Goal: Transaction & Acquisition: Purchase product/service

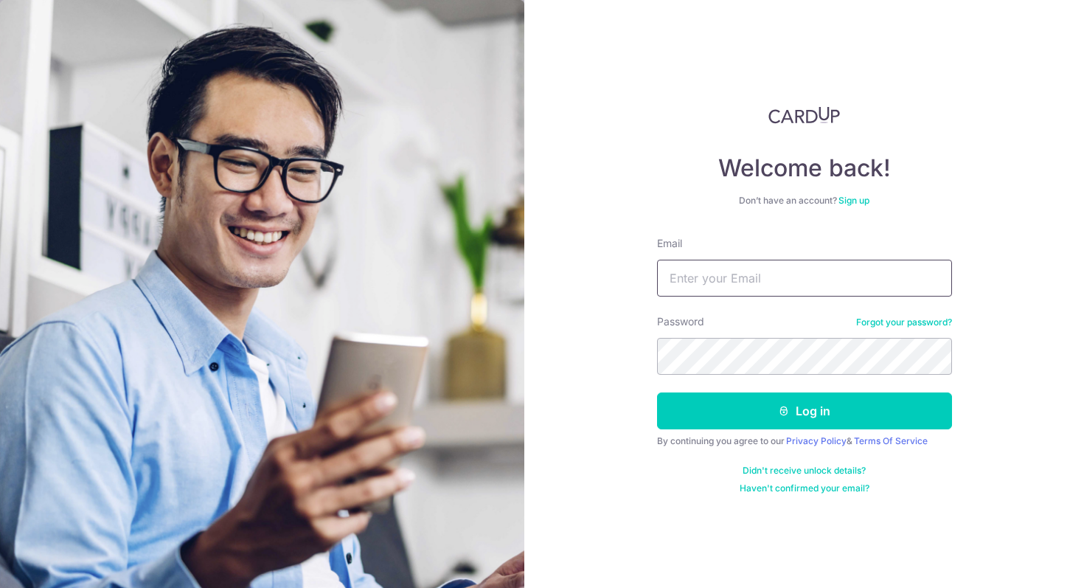
click at [822, 280] on input "Email" at bounding box center [804, 278] width 295 height 37
type input "[EMAIL_ADDRESS][DOMAIN_NAME]"
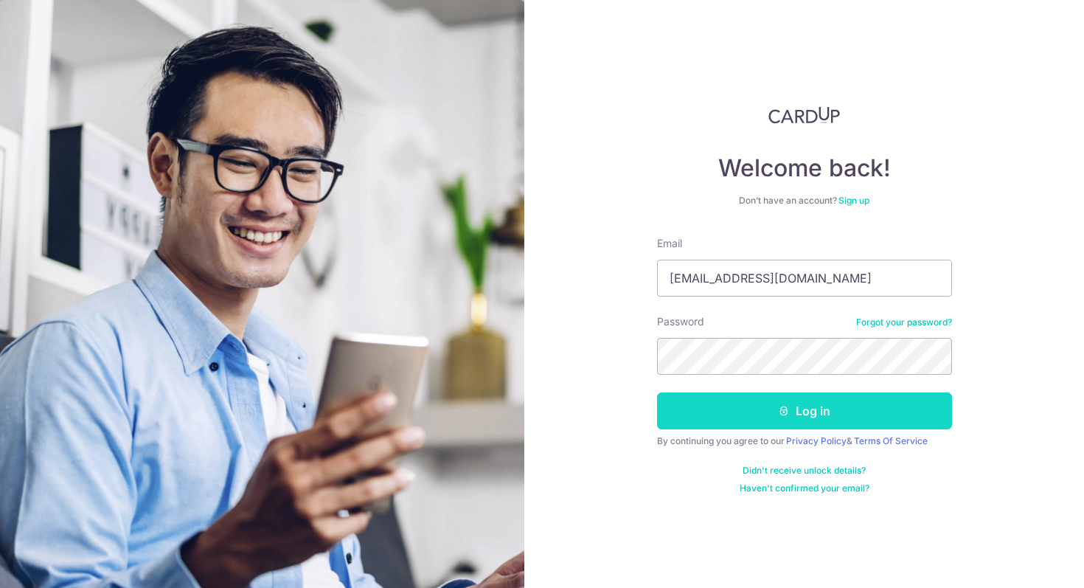
click at [727, 408] on button "Log in" at bounding box center [804, 410] width 295 height 37
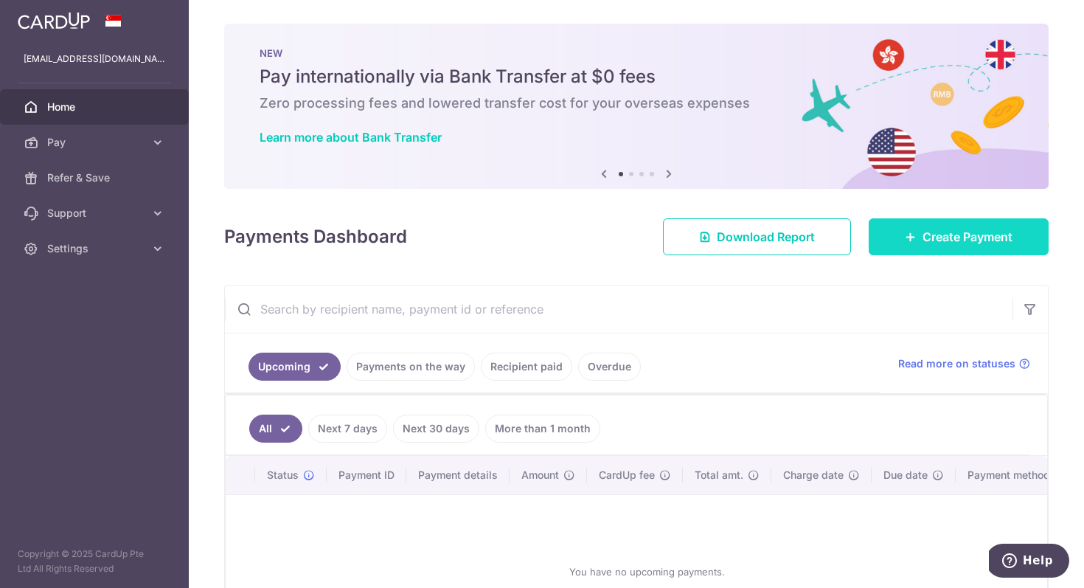
click at [931, 228] on span "Create Payment" at bounding box center [968, 237] width 90 height 18
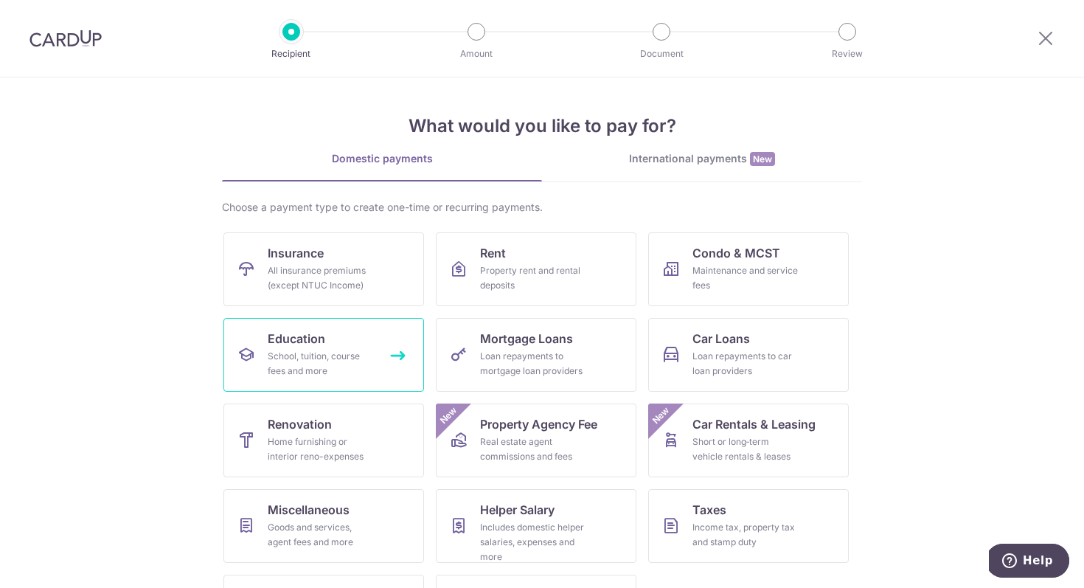
click at [292, 347] on link "Education School, tuition, course fees and more" at bounding box center [324, 355] width 201 height 74
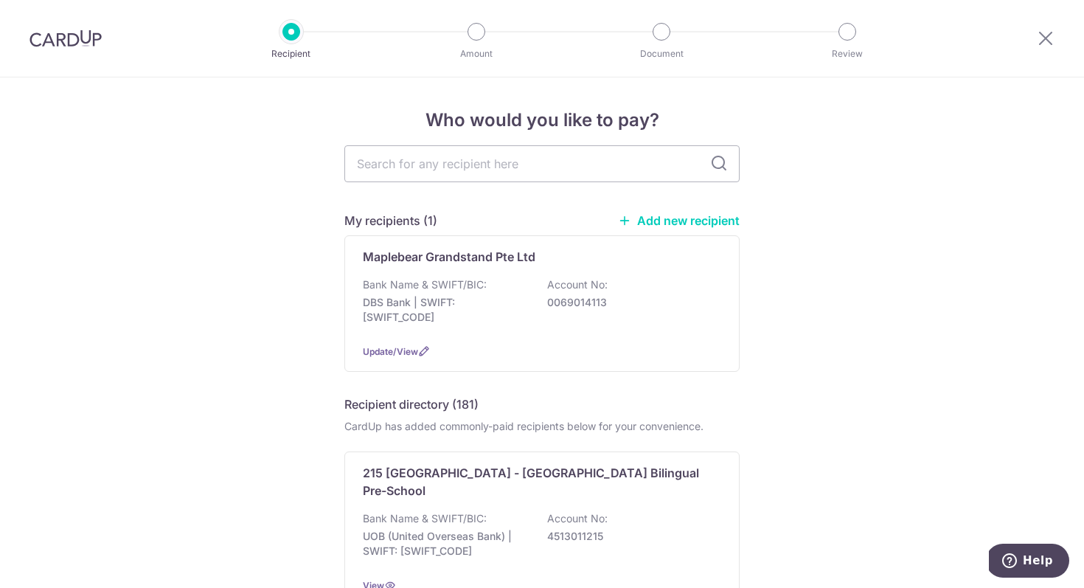
click at [417, 297] on p "DBS Bank | SWIFT: DBSSSGSGXXX" at bounding box center [445, 310] width 165 height 30
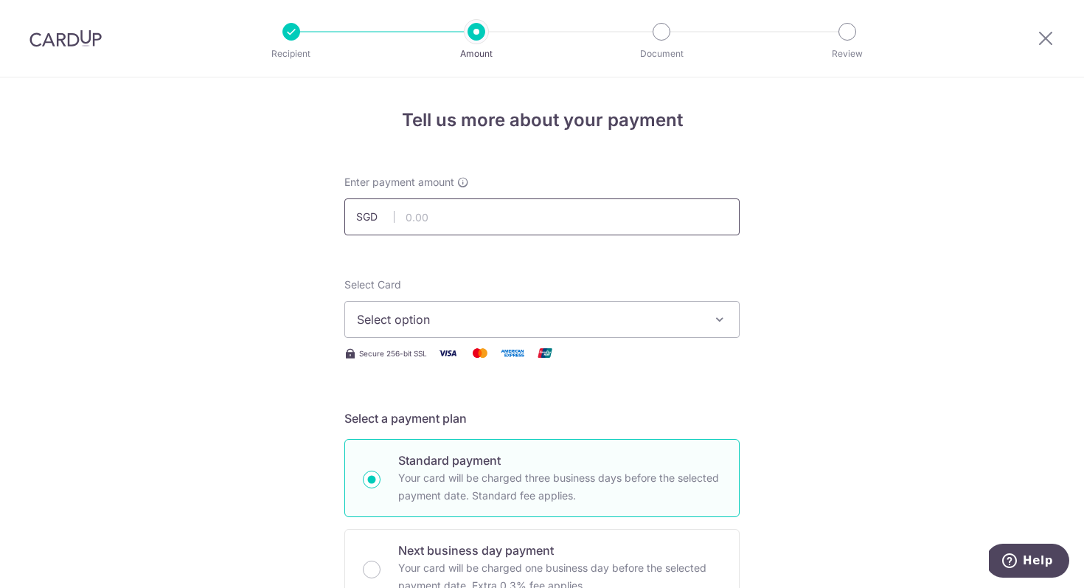
click at [450, 228] on input "text" at bounding box center [542, 216] width 395 height 37
type input "874.59"
click at [403, 316] on span "Select option" at bounding box center [529, 320] width 344 height 18
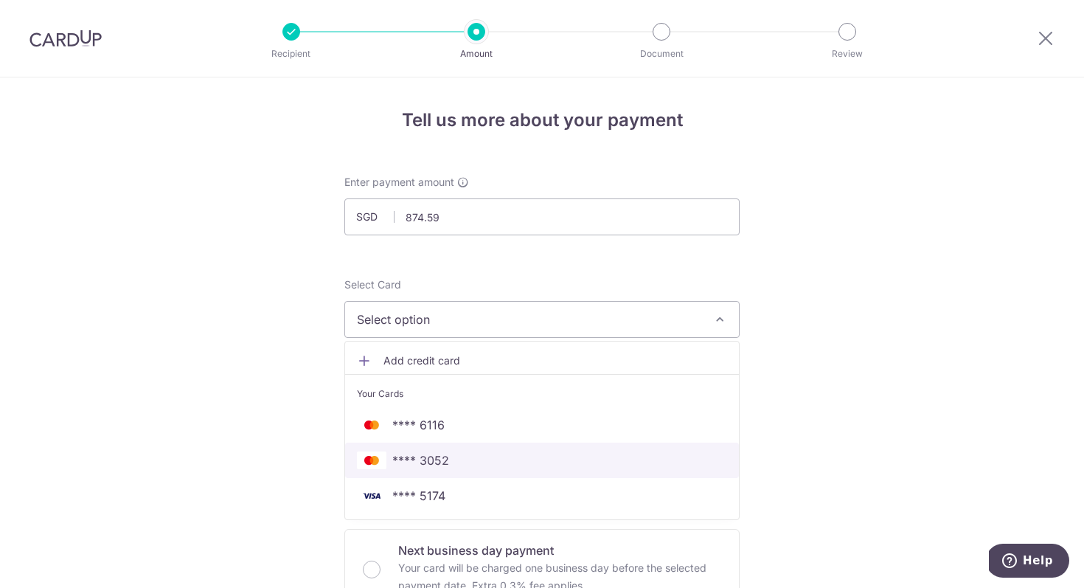
click at [426, 460] on span "**** 3052" at bounding box center [420, 460] width 57 height 18
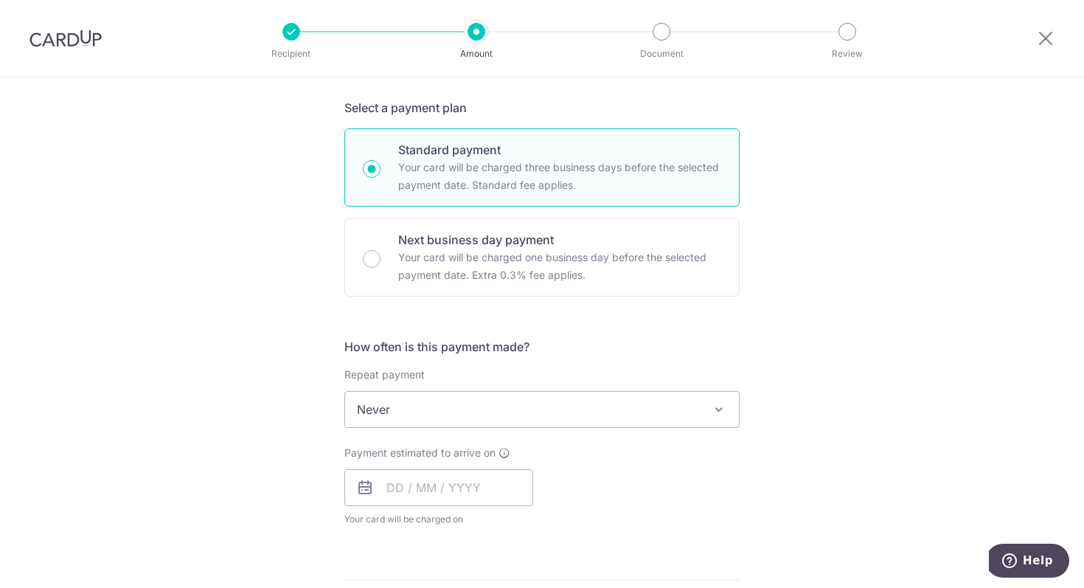
scroll to position [314, 0]
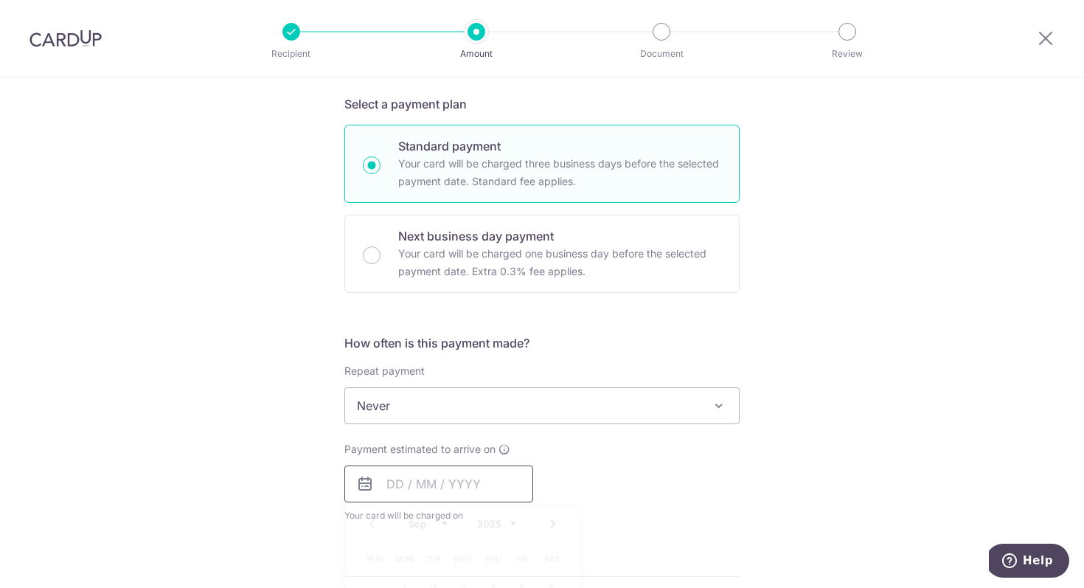
click at [432, 482] on input "text" at bounding box center [439, 484] width 189 height 37
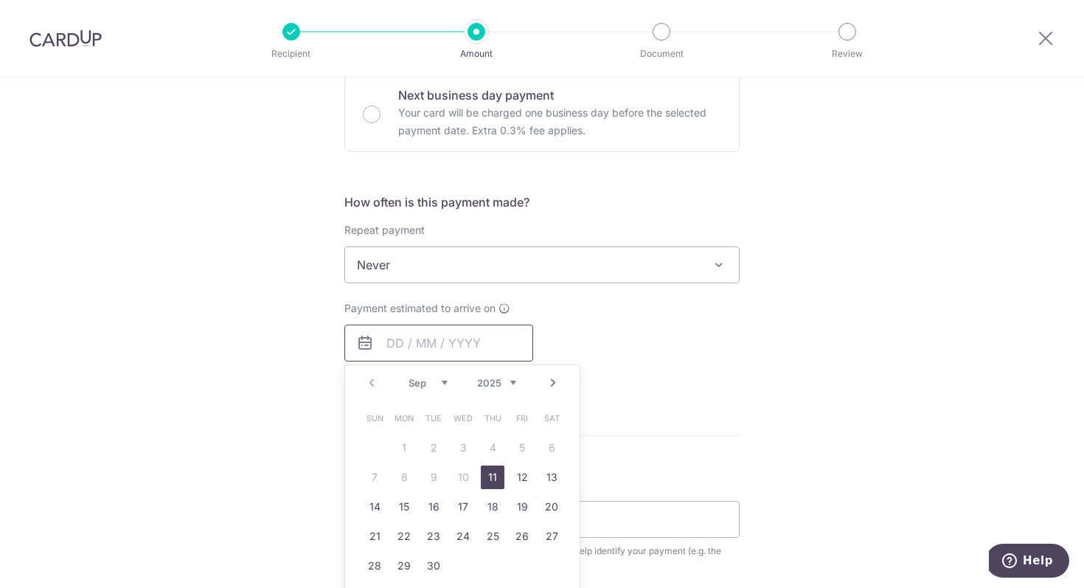
scroll to position [551, 0]
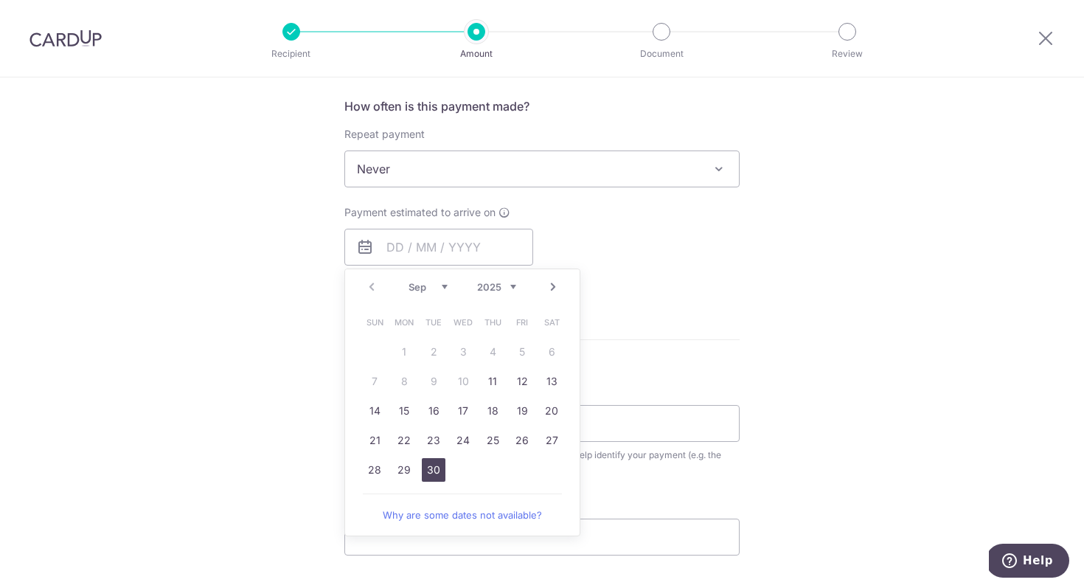
click at [427, 471] on link "30" at bounding box center [434, 470] width 24 height 24
type input "30/09/2025"
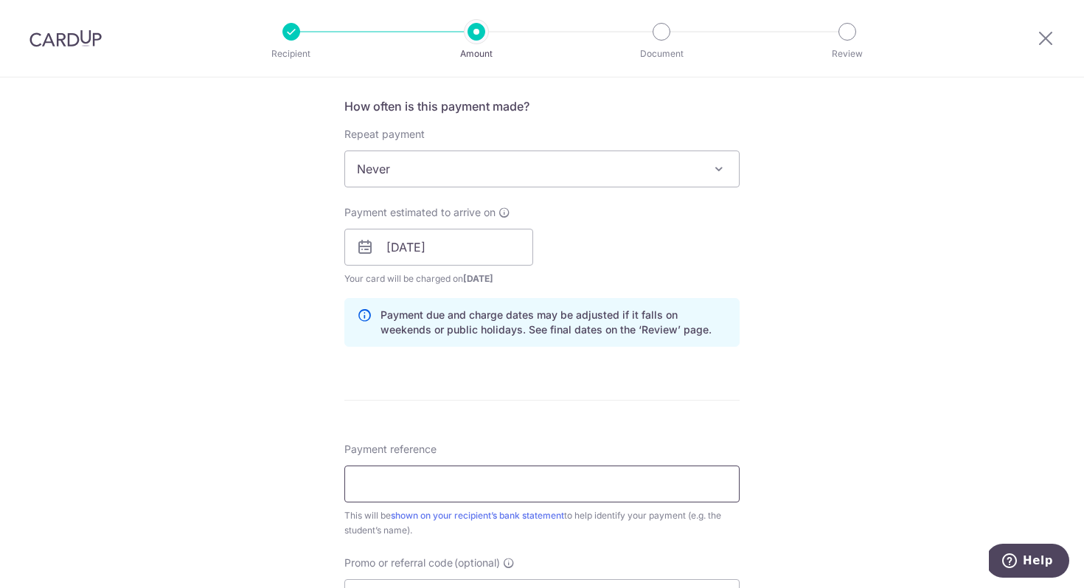
click at [461, 482] on input "Payment reference" at bounding box center [542, 484] width 395 height 37
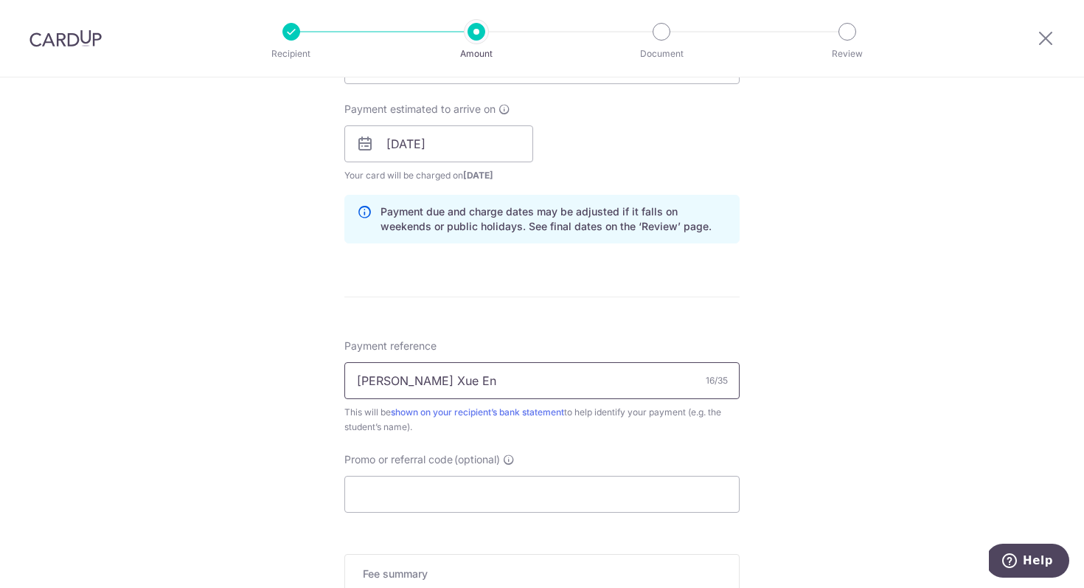
scroll to position [679, 0]
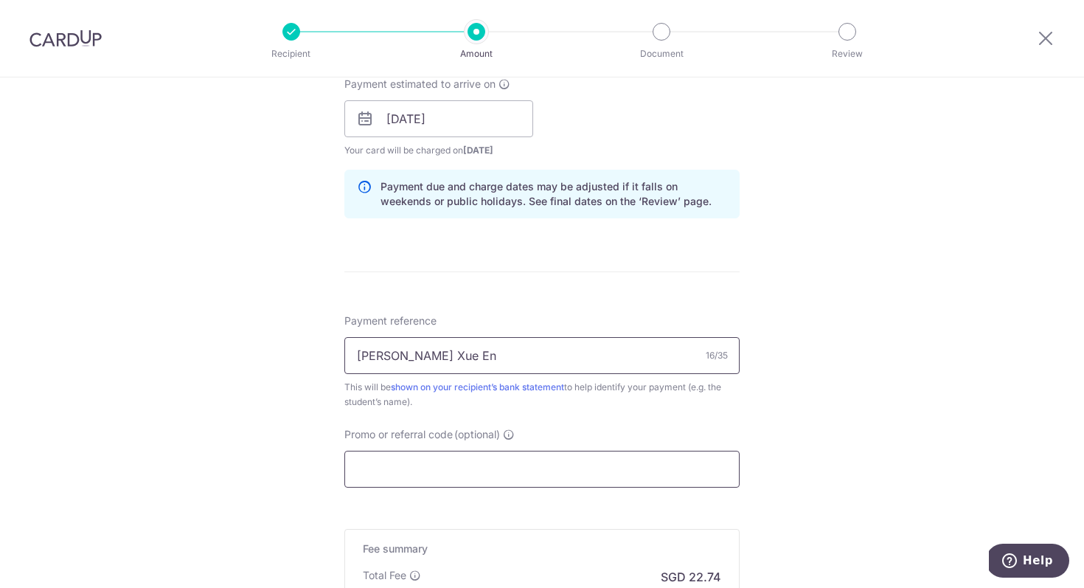
type input "Hailey Ng Xue En"
click at [455, 485] on input "Promo or referral code (optional)" at bounding box center [542, 469] width 395 height 37
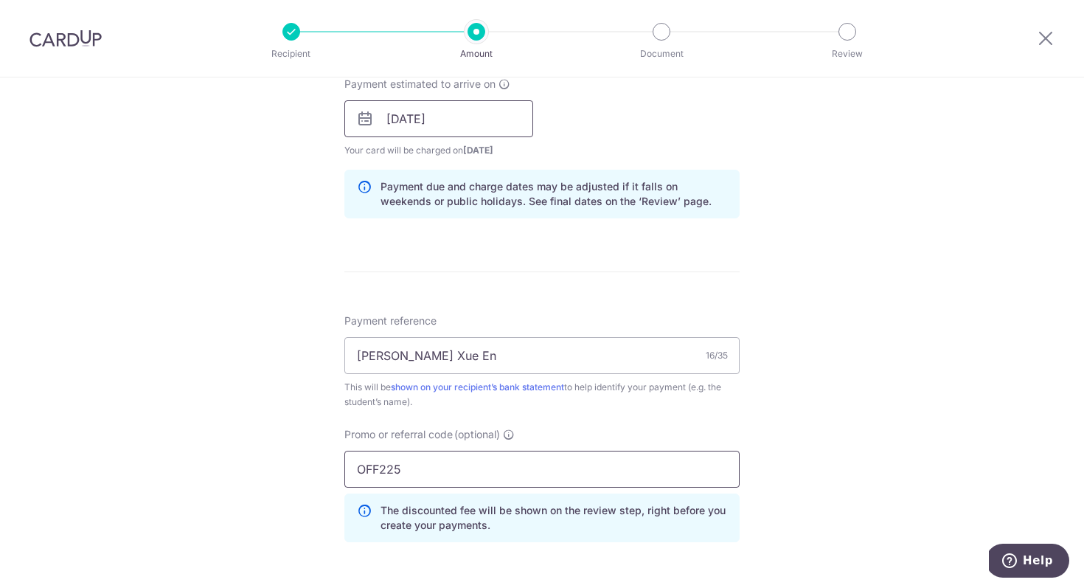
type input "OFF225"
click at [459, 117] on input "30/09/2025" at bounding box center [439, 118] width 189 height 37
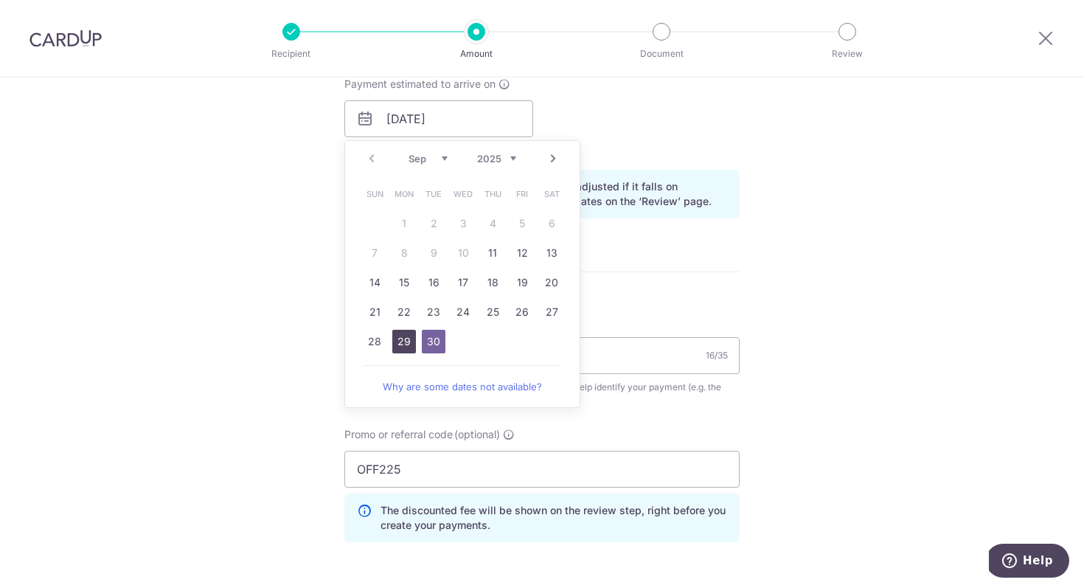
click at [403, 343] on link "29" at bounding box center [404, 342] width 24 height 24
type input "[DATE]"
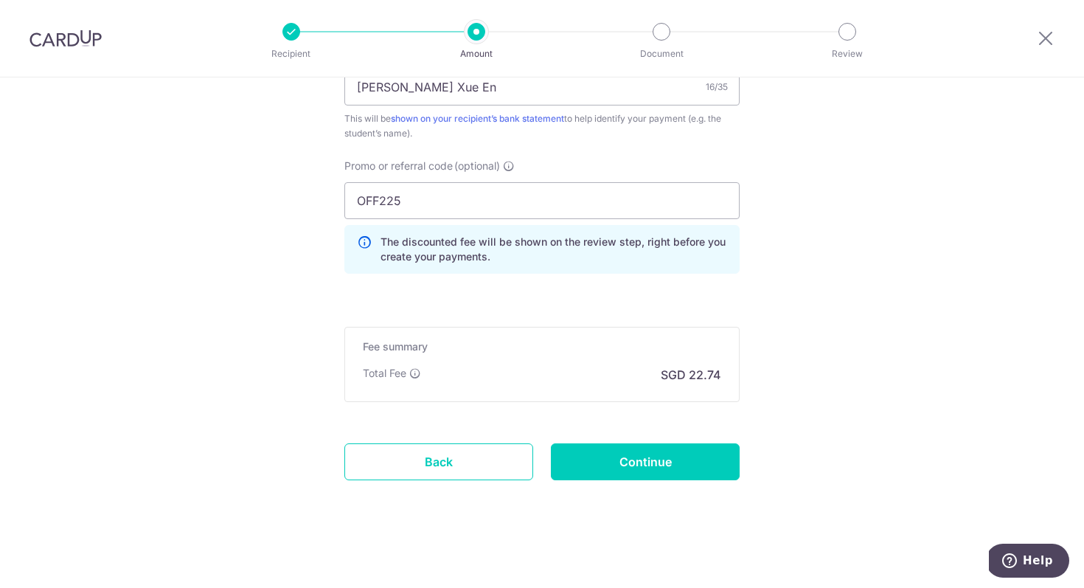
scroll to position [951, 0]
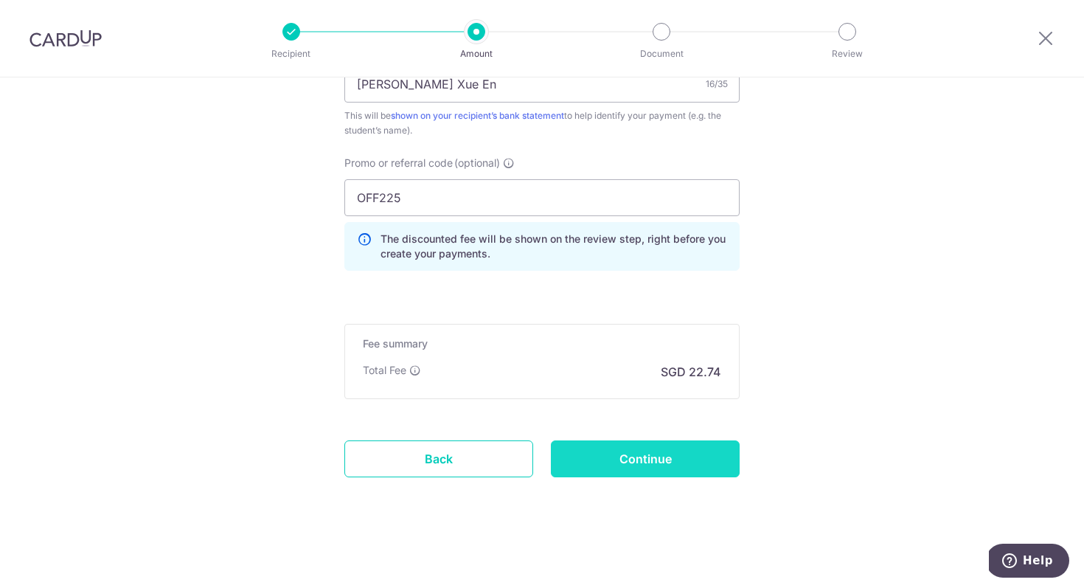
click at [617, 464] on input "Continue" at bounding box center [645, 458] width 189 height 37
type input "Create Schedule"
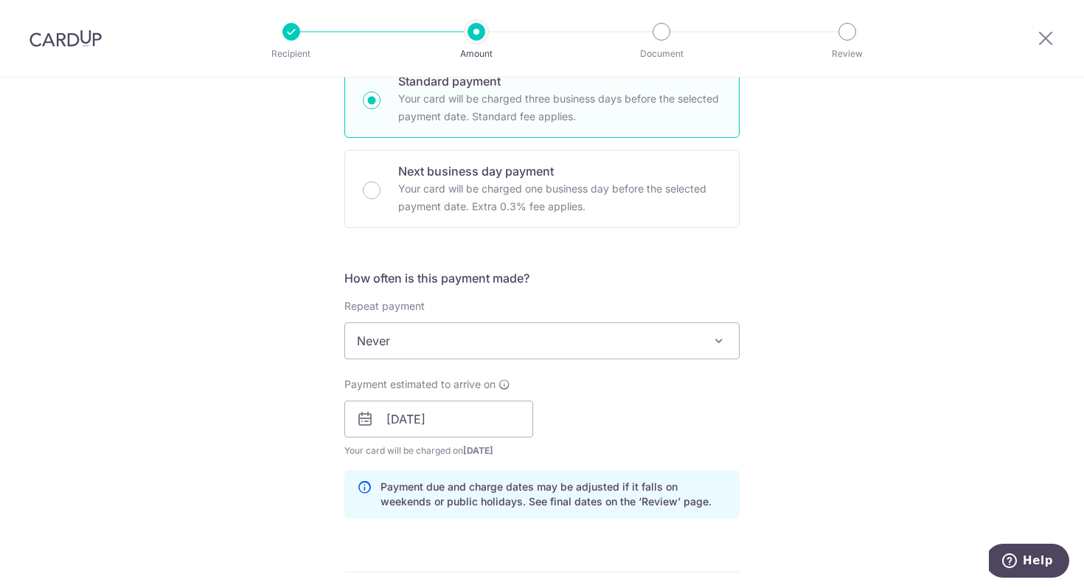
scroll to position [376, 0]
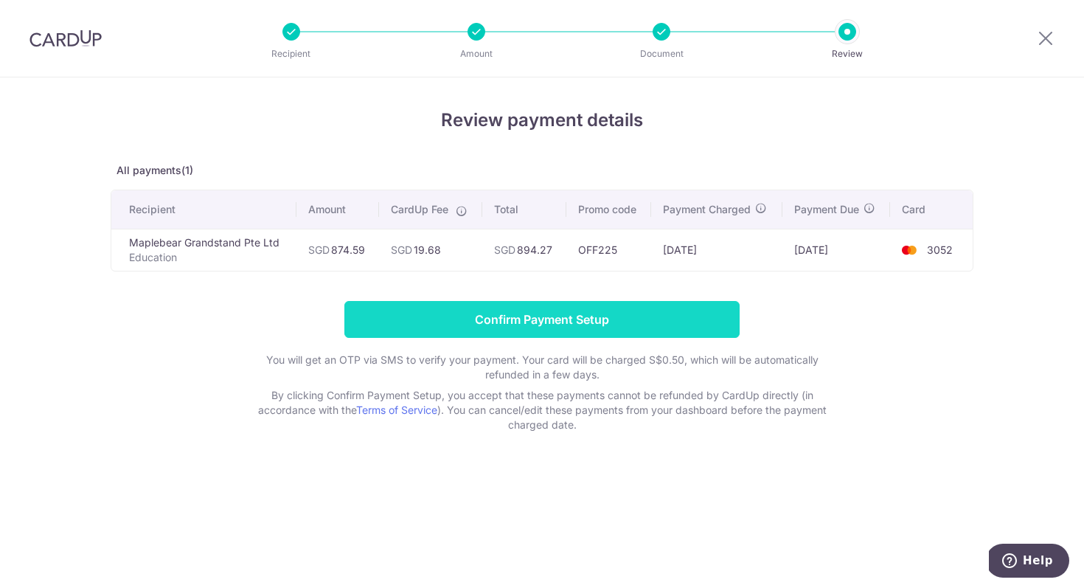
click at [621, 320] on input "Confirm Payment Setup" at bounding box center [542, 319] width 395 height 37
